Goal: Task Accomplishment & Management: Manage account settings

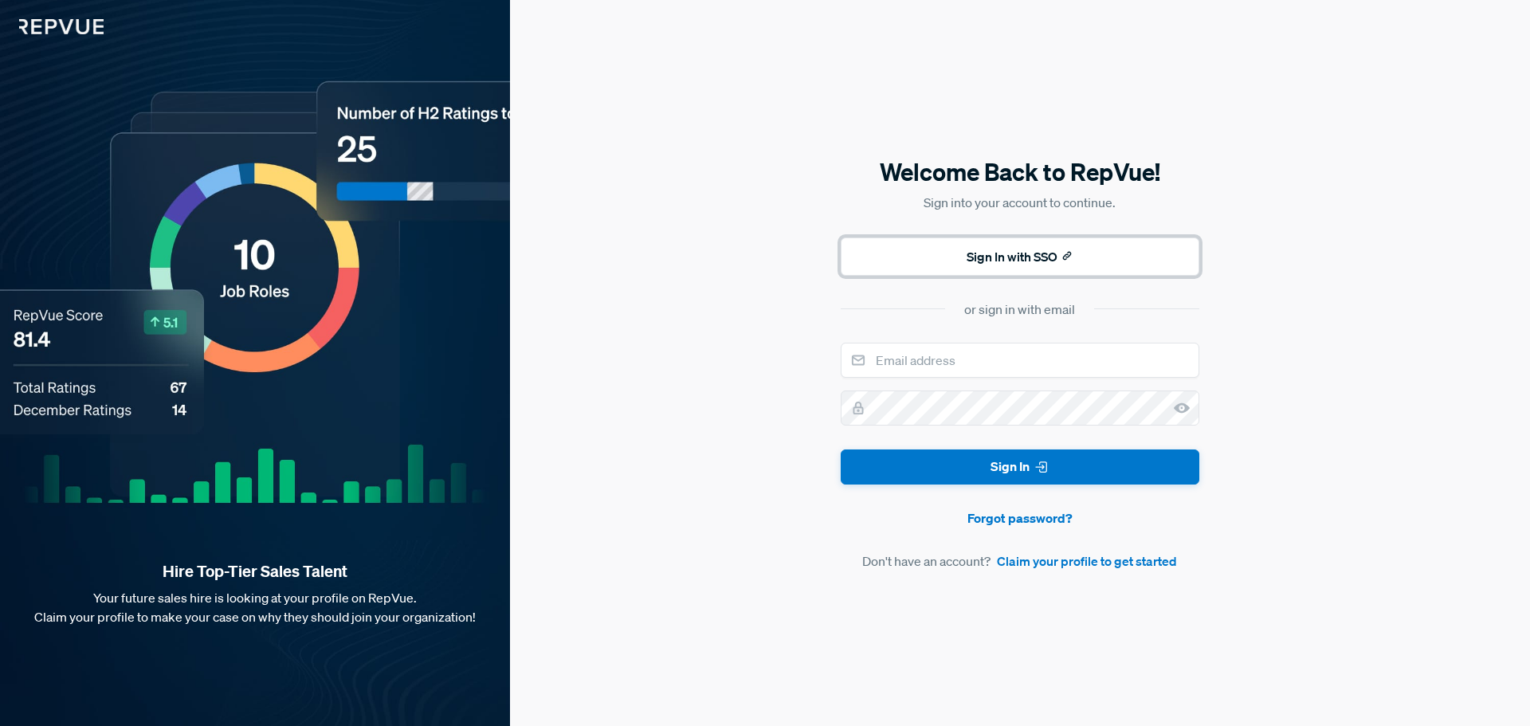
click at [1030, 261] on button "Sign In with SSO" at bounding box center [1020, 256] width 359 height 38
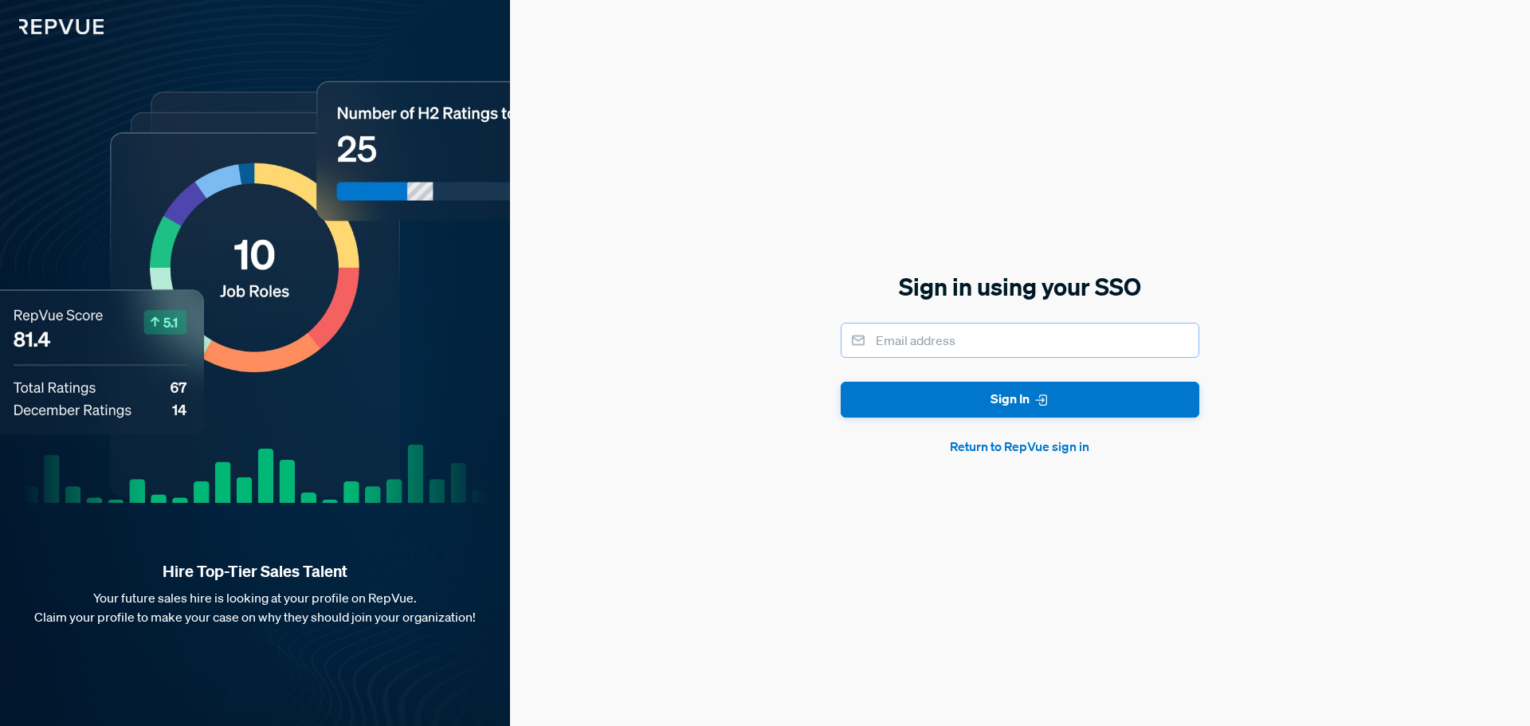
click at [985, 338] on input "email" at bounding box center [1020, 340] width 359 height 35
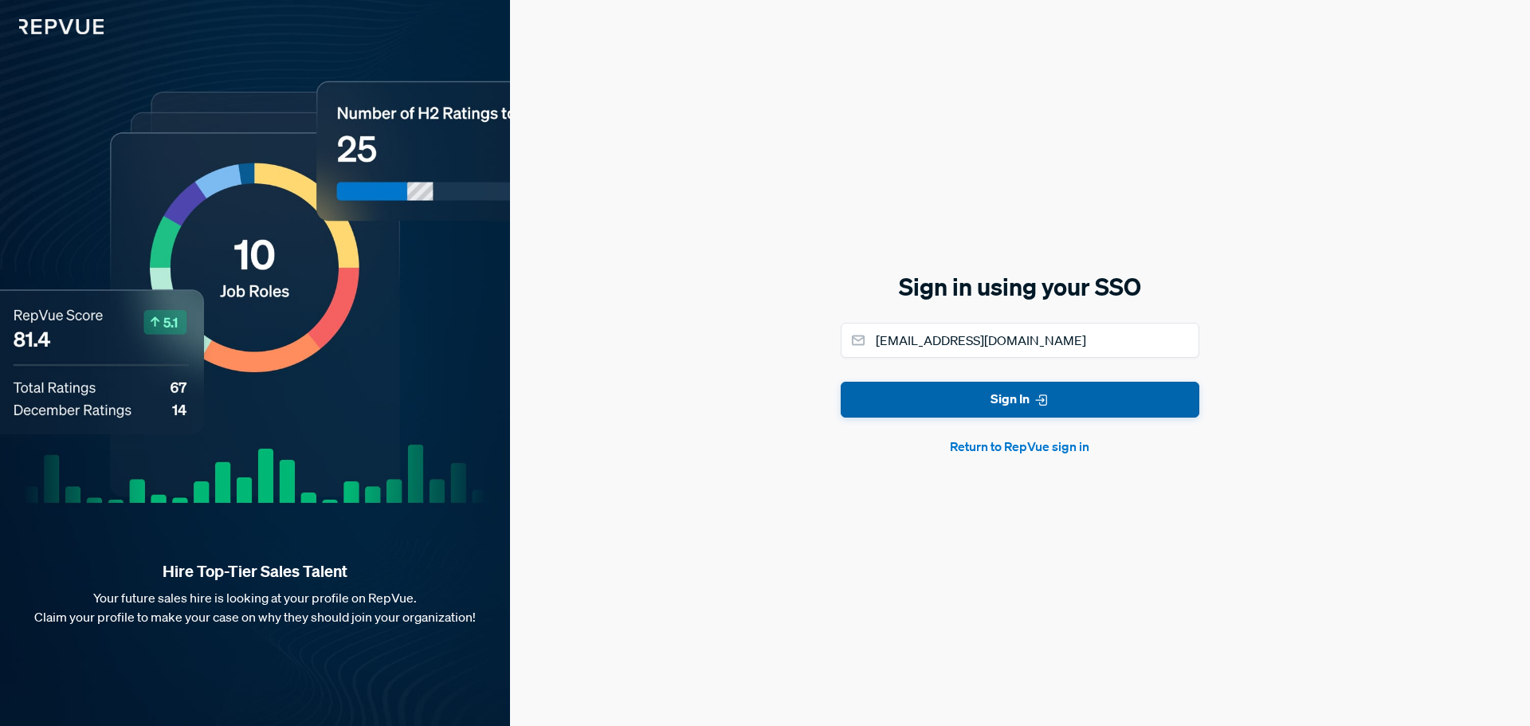
click at [983, 406] on button "Sign In" at bounding box center [1020, 400] width 359 height 36
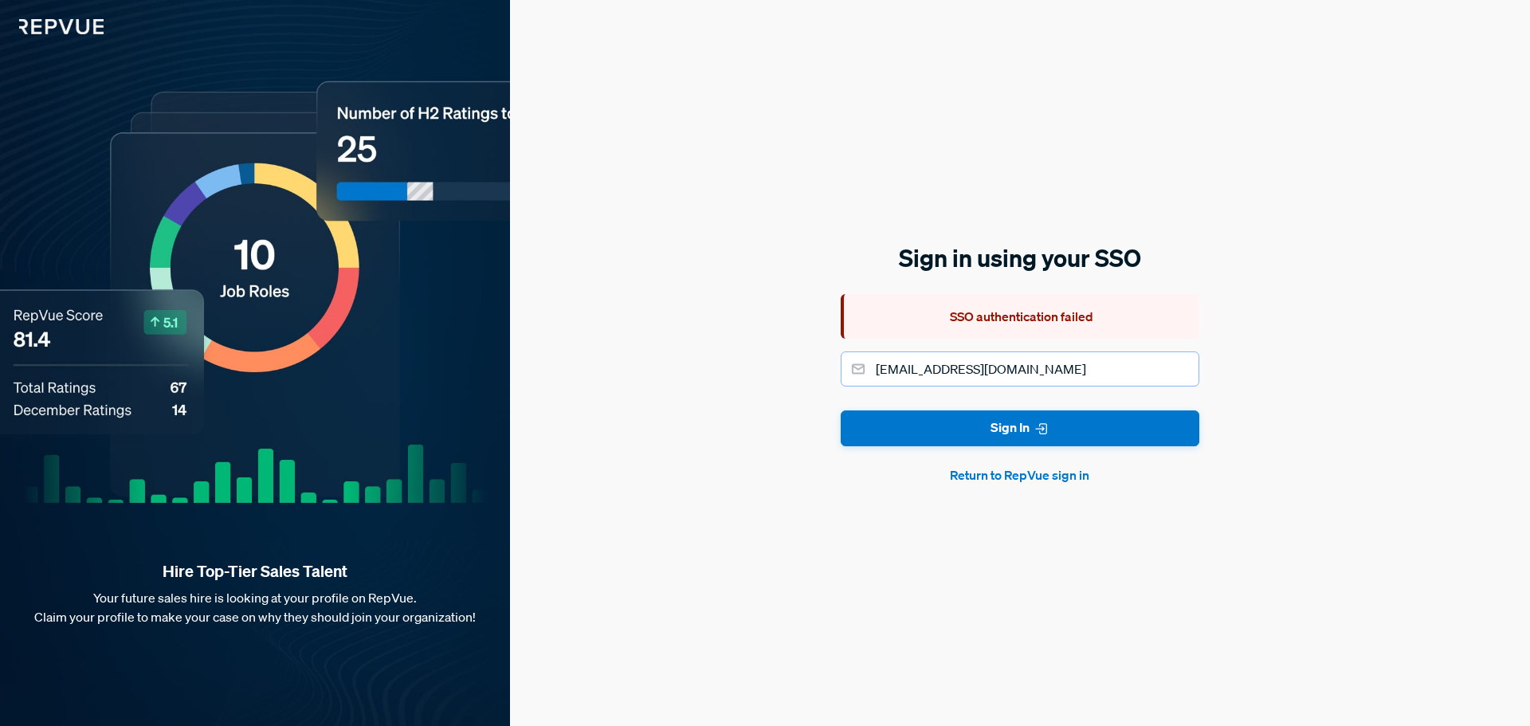
click at [1037, 374] on input "[EMAIL_ADDRESS][DOMAIN_NAME]" at bounding box center [1020, 368] width 359 height 35
type input "[EMAIL_ADDRESS][DOMAIN_NAME]"
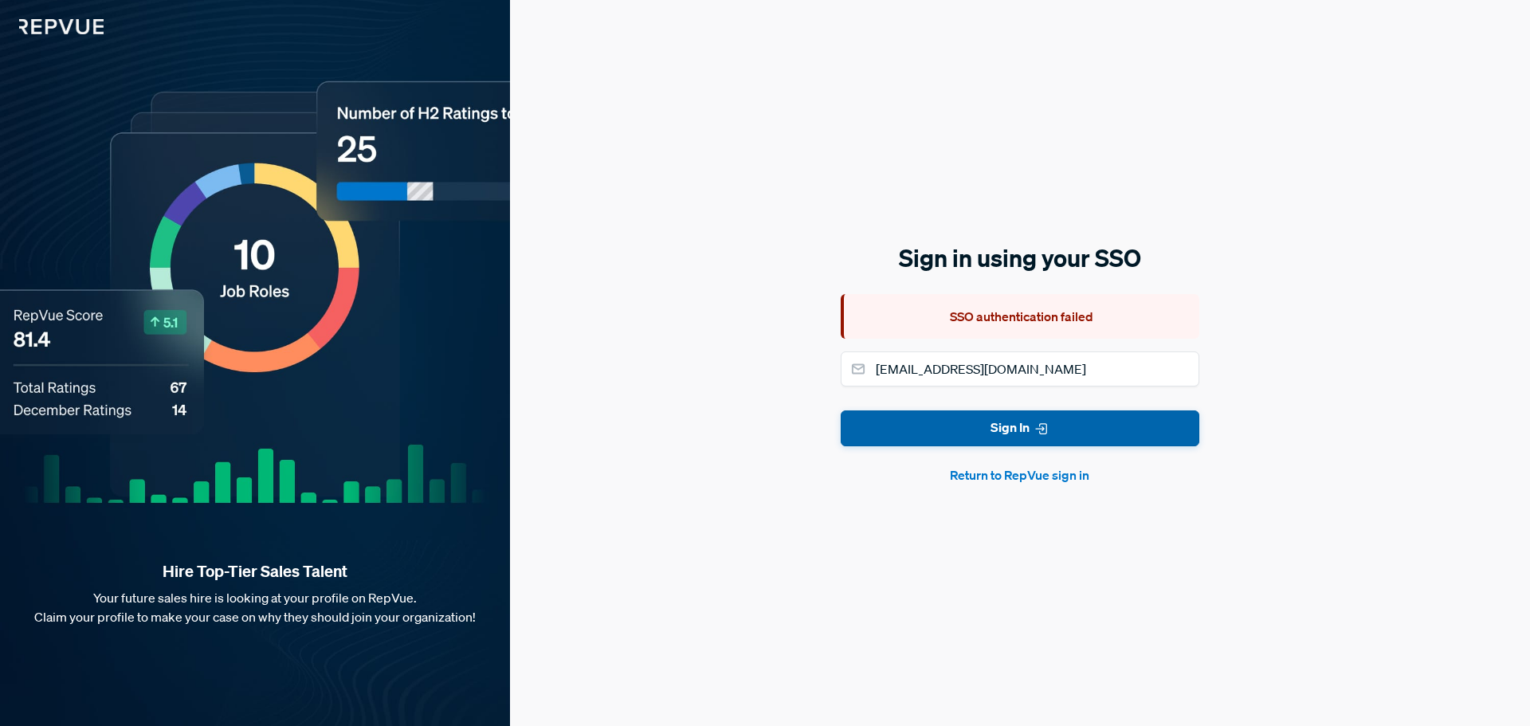
click at [1013, 434] on button "Sign In" at bounding box center [1020, 428] width 359 height 36
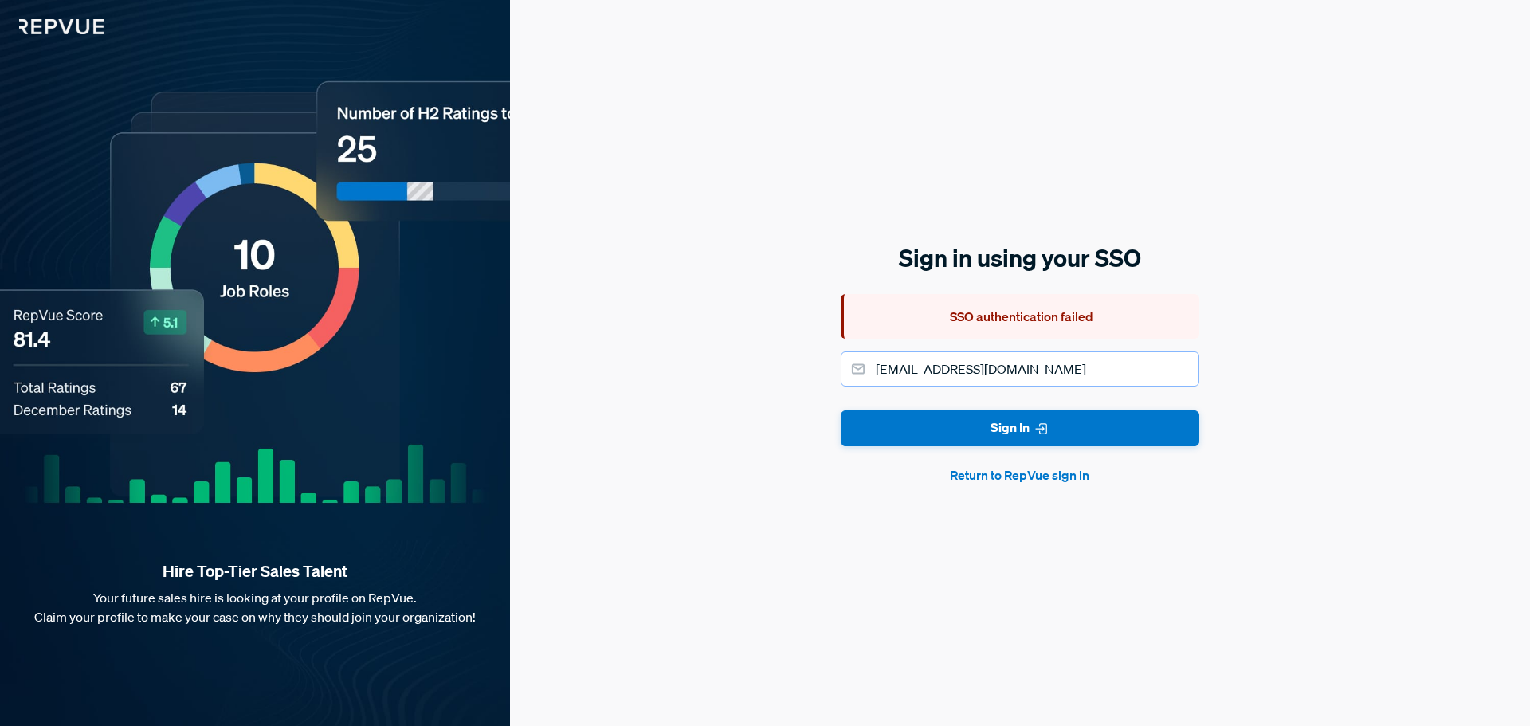
click at [1022, 373] on input "[EMAIL_ADDRESS][DOMAIN_NAME]" at bounding box center [1020, 368] width 359 height 35
click at [1022, 373] on input "email" at bounding box center [1020, 368] width 359 height 35
click at [1173, 547] on div "Sign in using your SSO SSO authentication failed Sign In Return to RepVue sign …" at bounding box center [1020, 363] width 1020 height 726
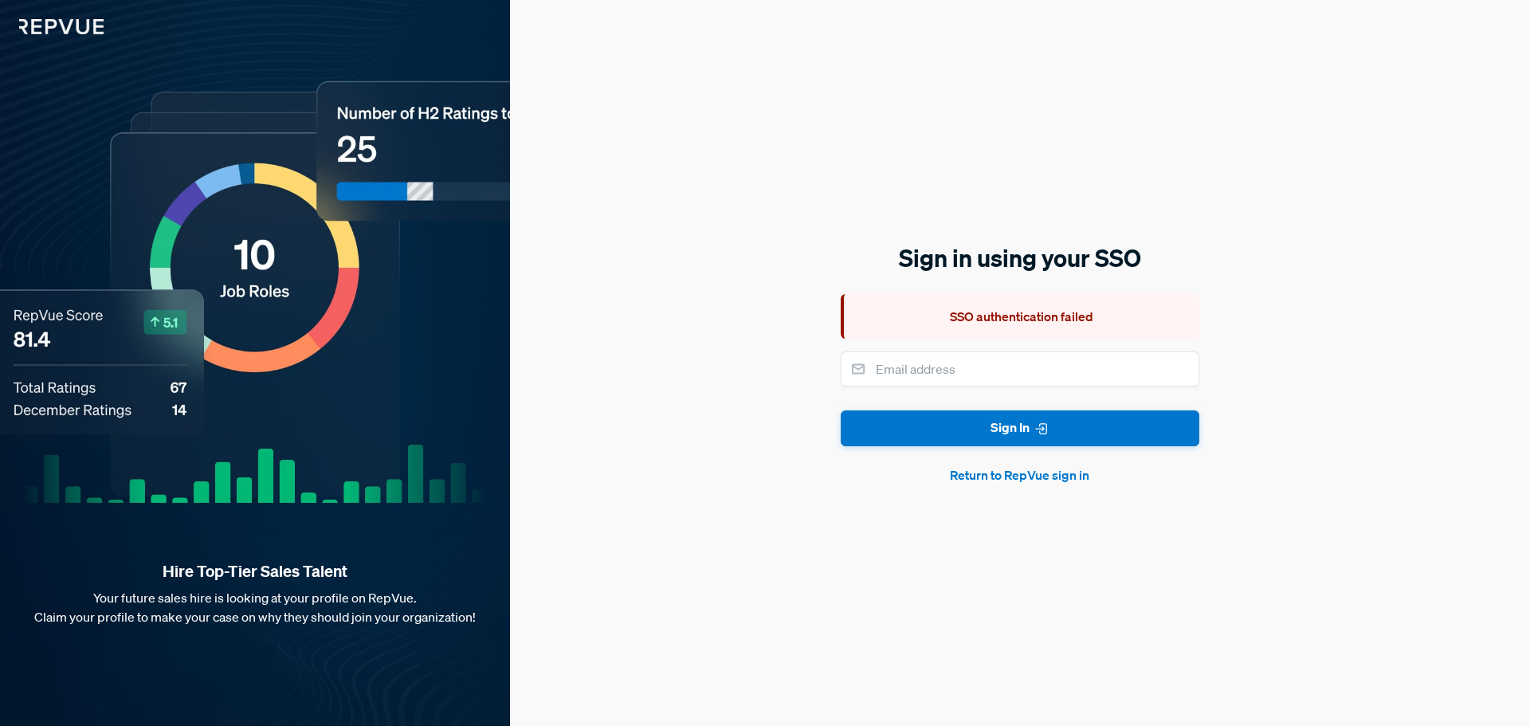
click at [1073, 470] on button "Return to RepVue sign in" at bounding box center [1020, 474] width 359 height 19
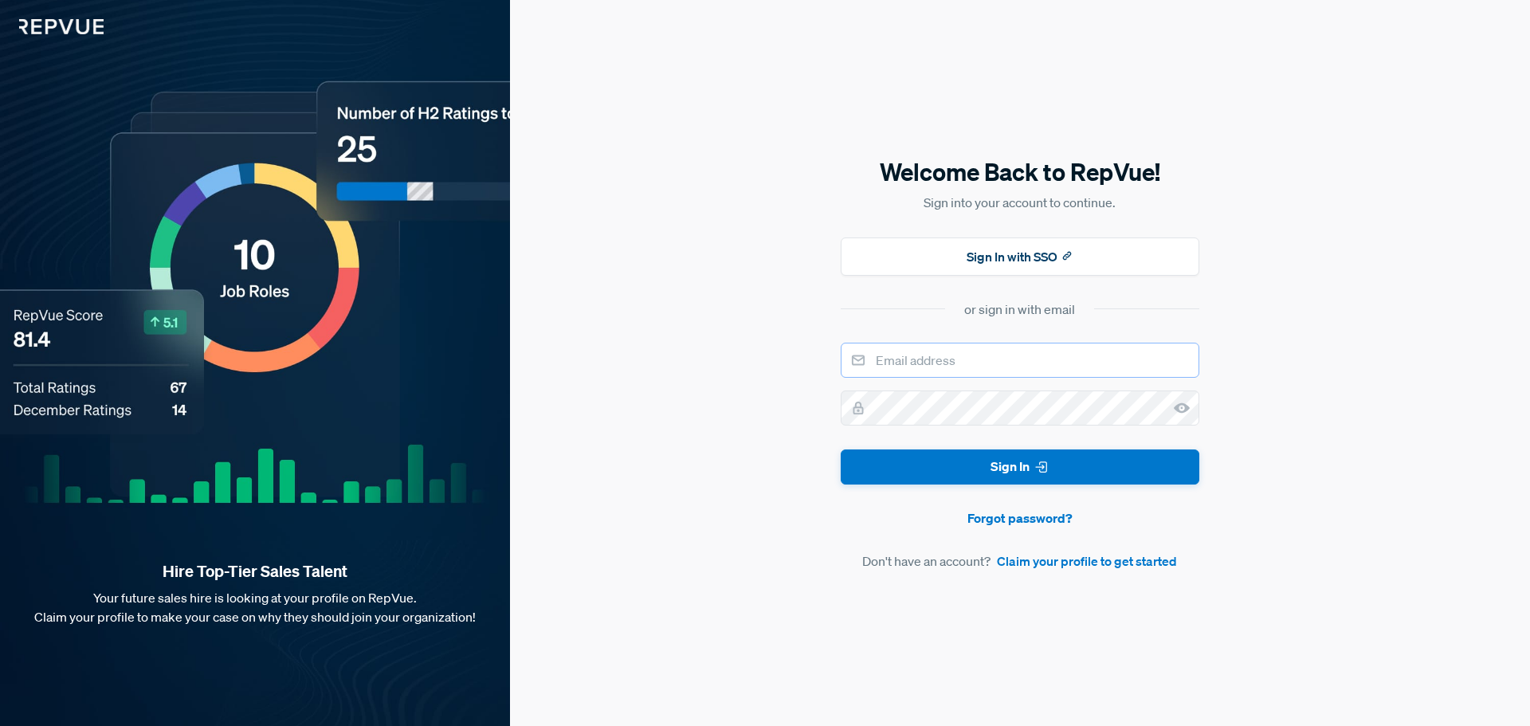
click at [1010, 361] on input "email" at bounding box center [1020, 360] width 359 height 35
click at [1022, 359] on input "email" at bounding box center [1020, 360] width 359 height 35
click at [999, 376] on input "dwarmack" at bounding box center [1020, 360] width 359 height 35
click at [999, 371] on input "dwarmack" at bounding box center [1020, 360] width 359 height 35
click at [841, 449] on button "Sign In" at bounding box center [1020, 467] width 359 height 36
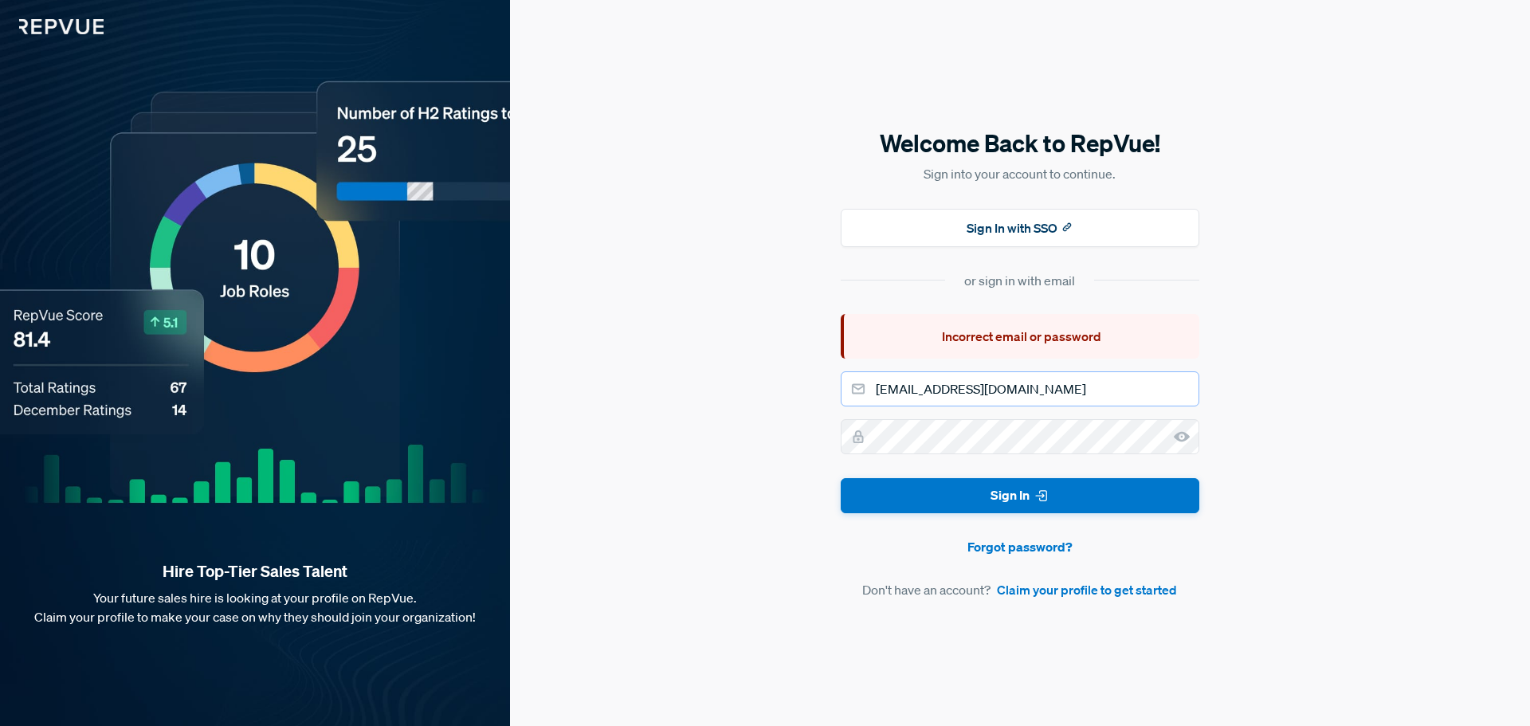
click at [1039, 388] on input "[EMAIL_ADDRESS][DOMAIN_NAME]" at bounding box center [1020, 388] width 359 height 35
click at [841, 478] on button "Sign In" at bounding box center [1020, 496] width 359 height 36
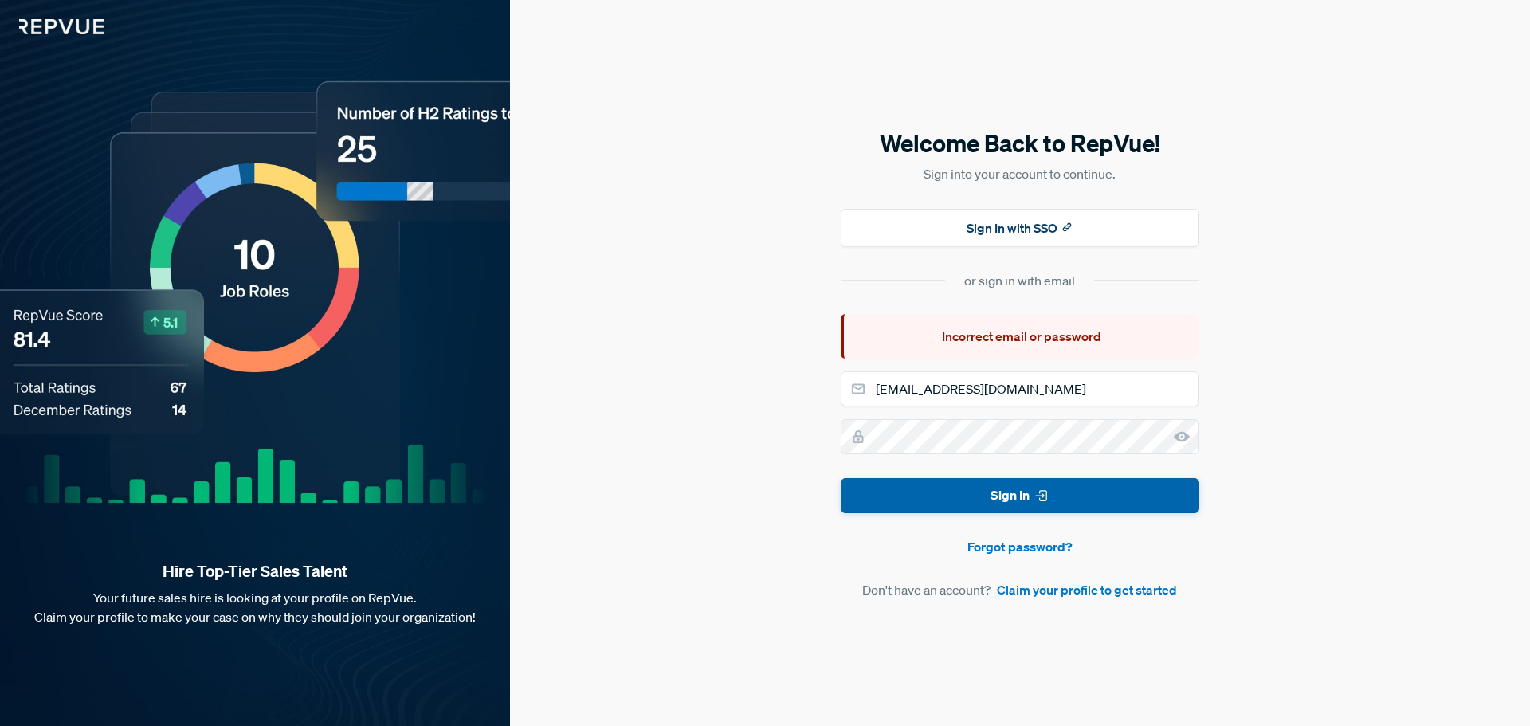
click at [1096, 503] on button "Sign In" at bounding box center [1020, 496] width 359 height 36
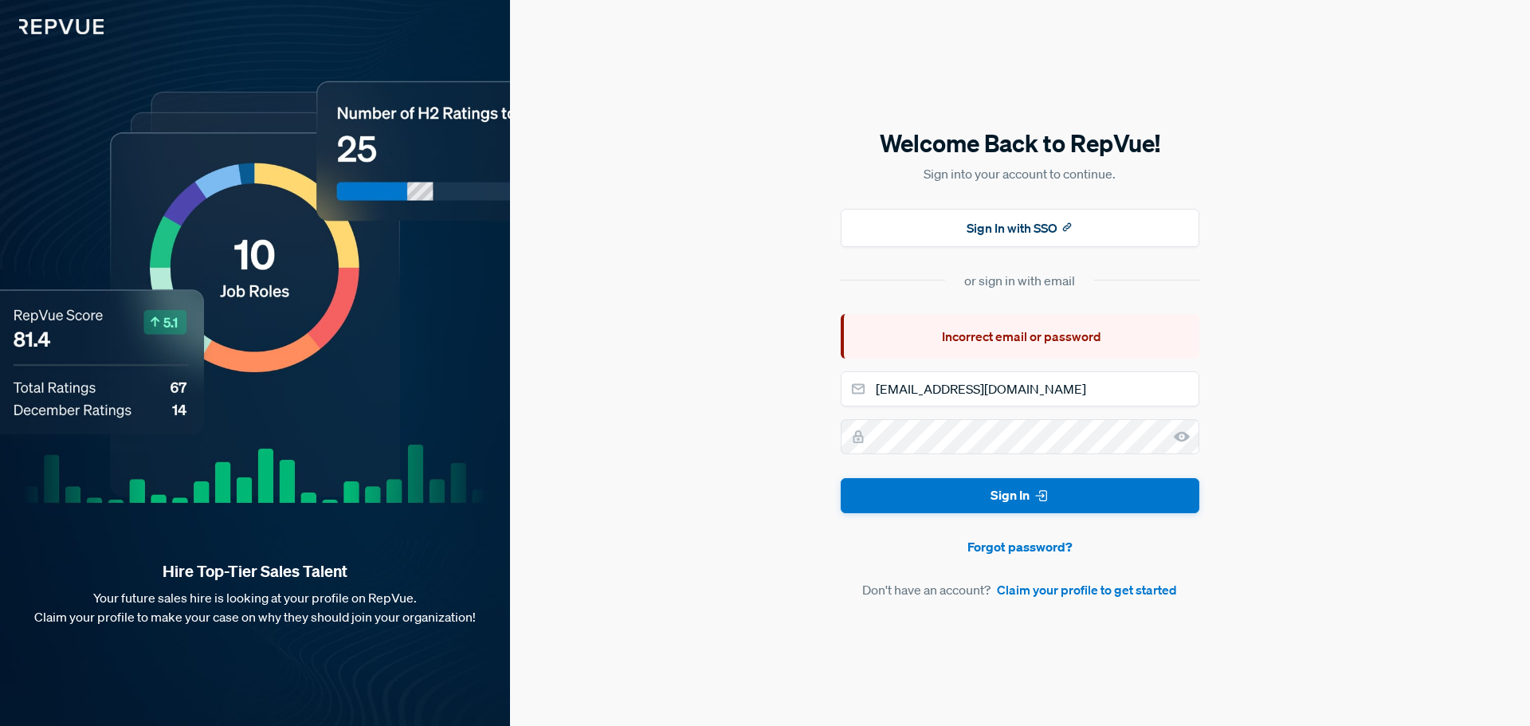
click at [1320, 376] on div "Welcome Back to RepVue! Sign into your account to continue. Sign In with SSO or…" at bounding box center [1020, 363] width 1020 height 726
click at [988, 392] on input "[EMAIL_ADDRESS][DOMAIN_NAME]" at bounding box center [1020, 388] width 359 height 35
type input "[EMAIL_ADDRESS][DOMAIN_NAME]"
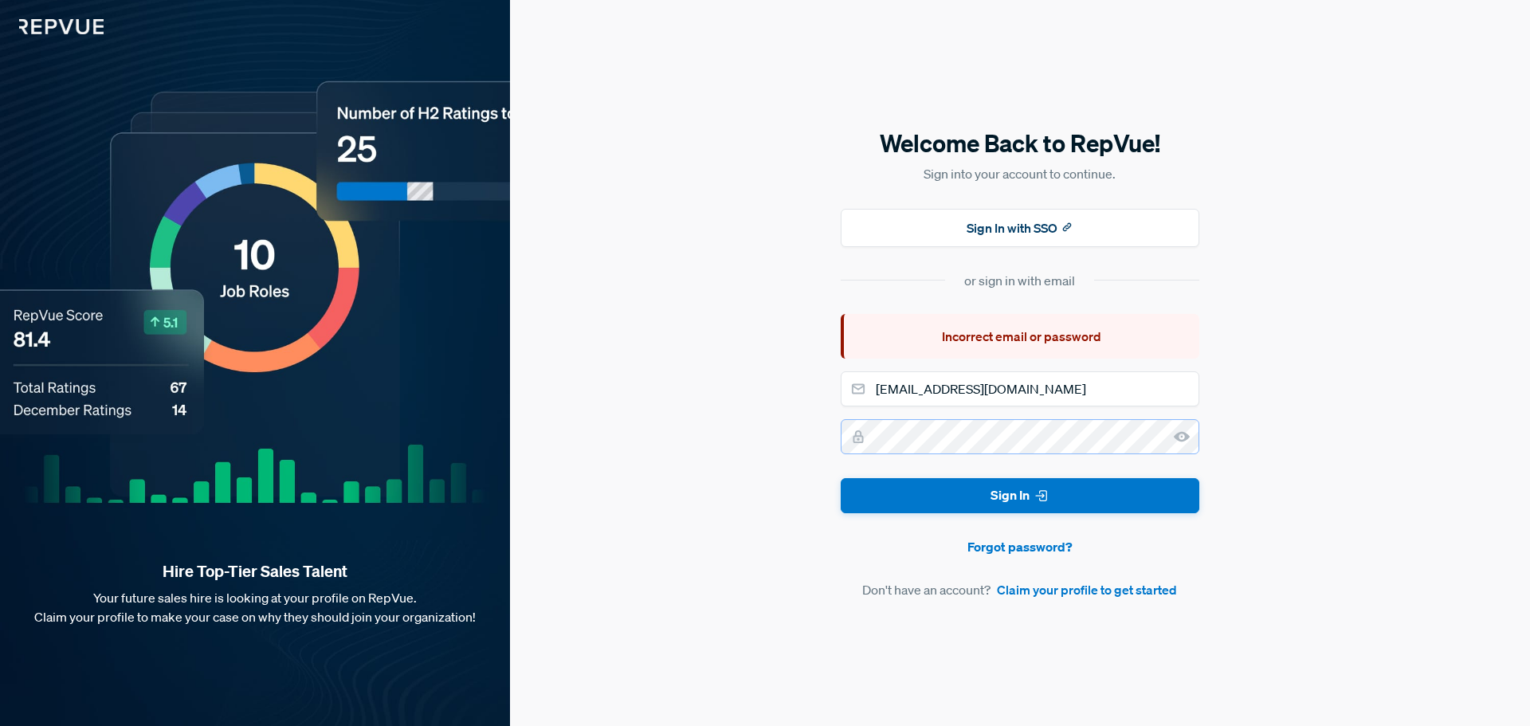
click at [841, 478] on button "Sign In" at bounding box center [1020, 496] width 359 height 36
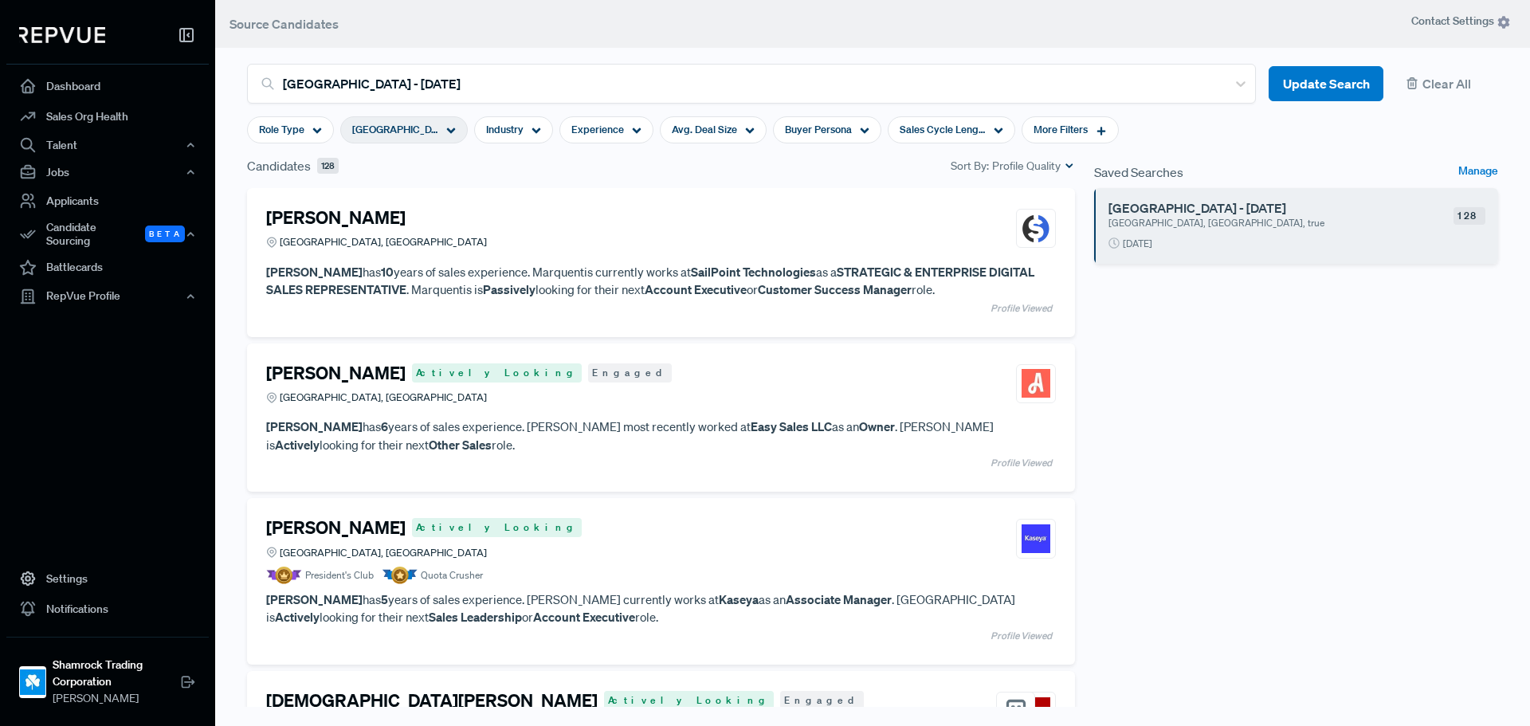
click at [1257, 220] on p "[GEOGRAPHIC_DATA], [GEOGRAPHIC_DATA], true" at bounding box center [1254, 223] width 293 height 14
